Goal: Information Seeking & Learning: Learn about a topic

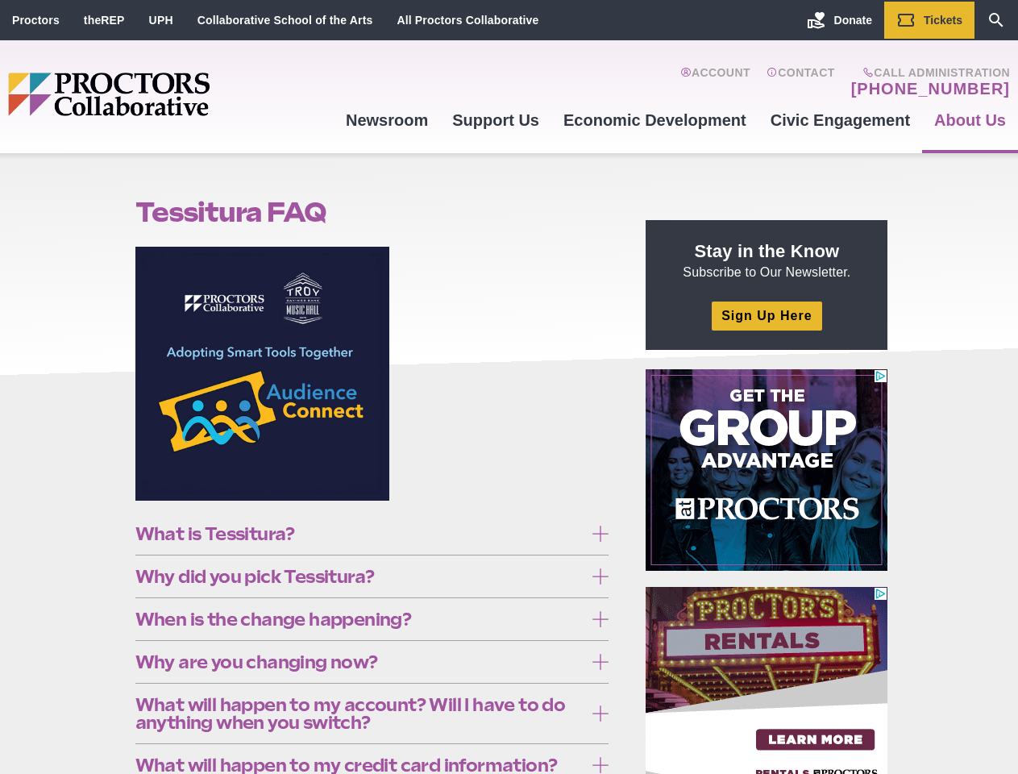
click at [509, 387] on figure at bounding box center [372, 380] width 474 height 266
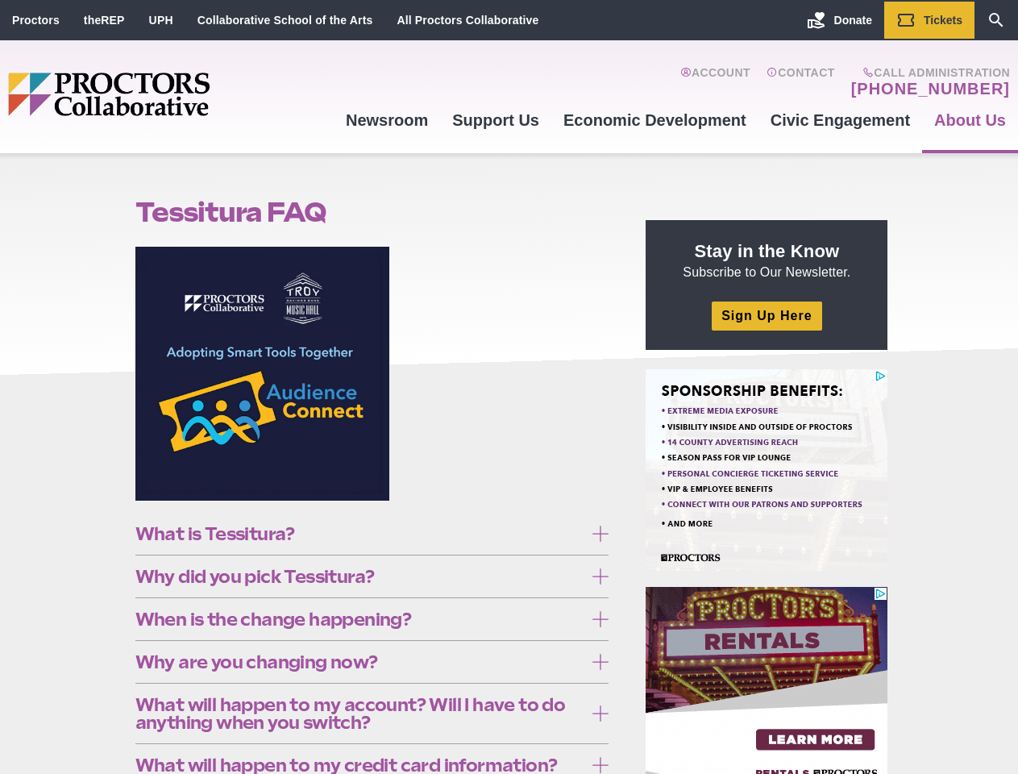
click at [509, 387] on figure at bounding box center [372, 380] width 474 height 266
